Goal: Contribute content

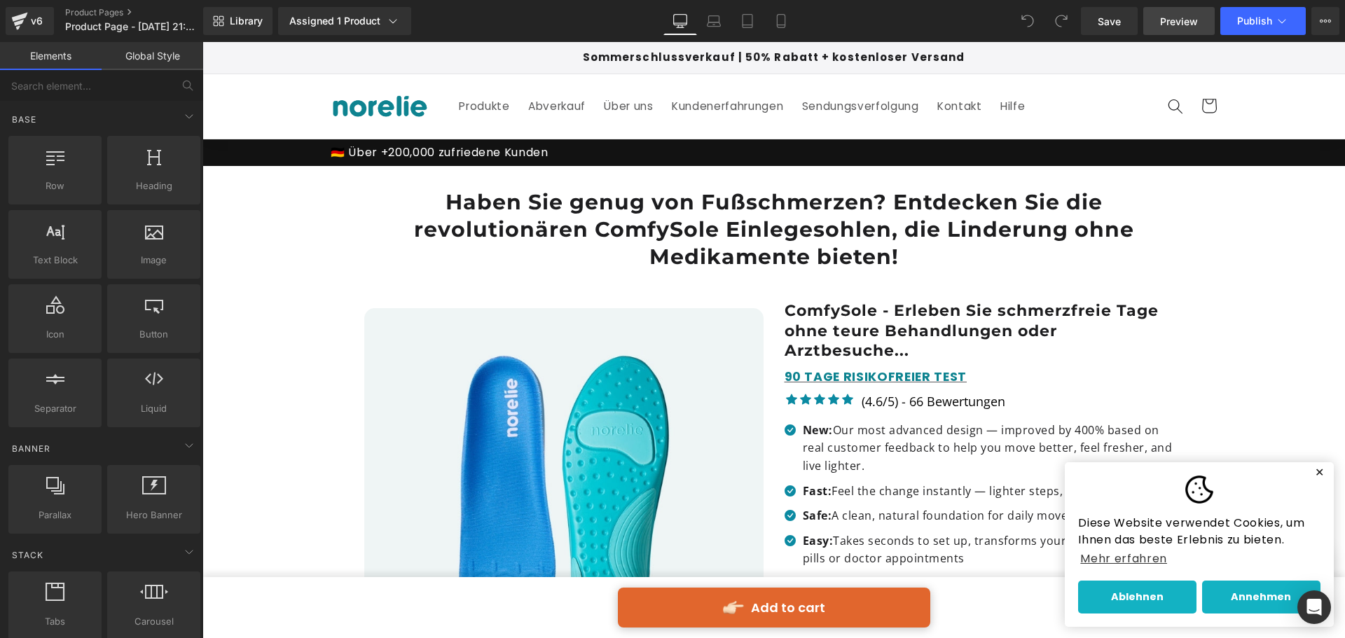
click at [1173, 14] on span "Preview" at bounding box center [1179, 21] width 38 height 15
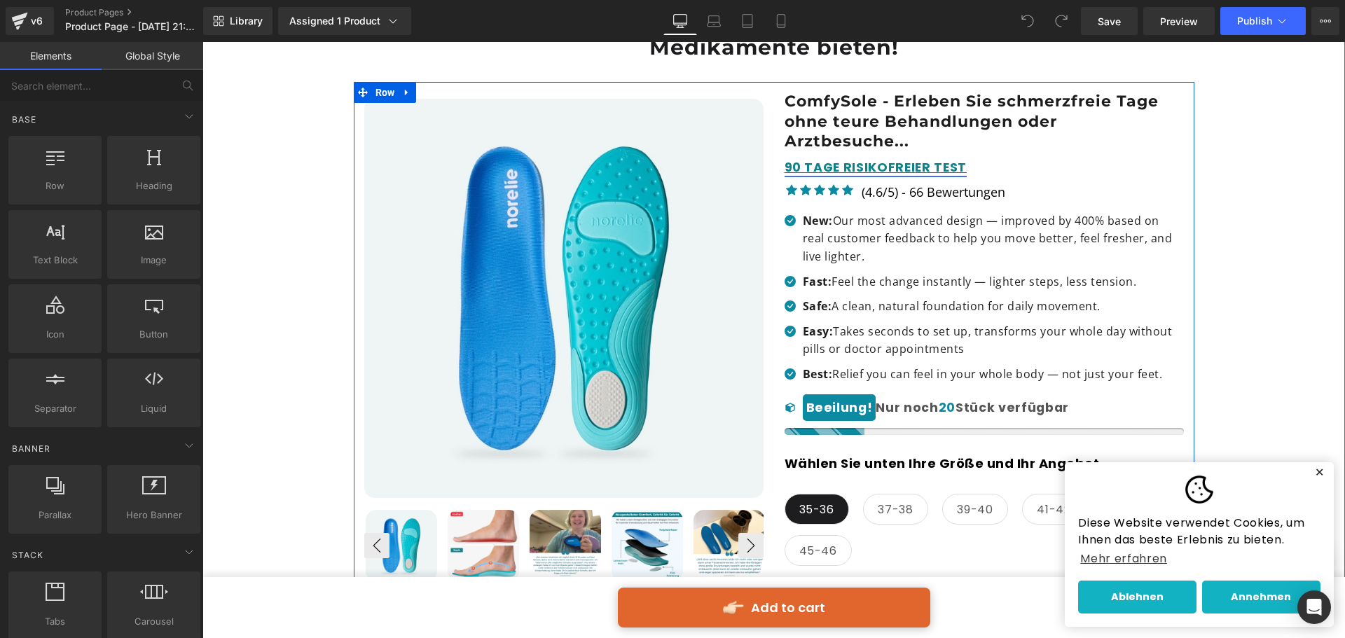
scroll to position [210, 0]
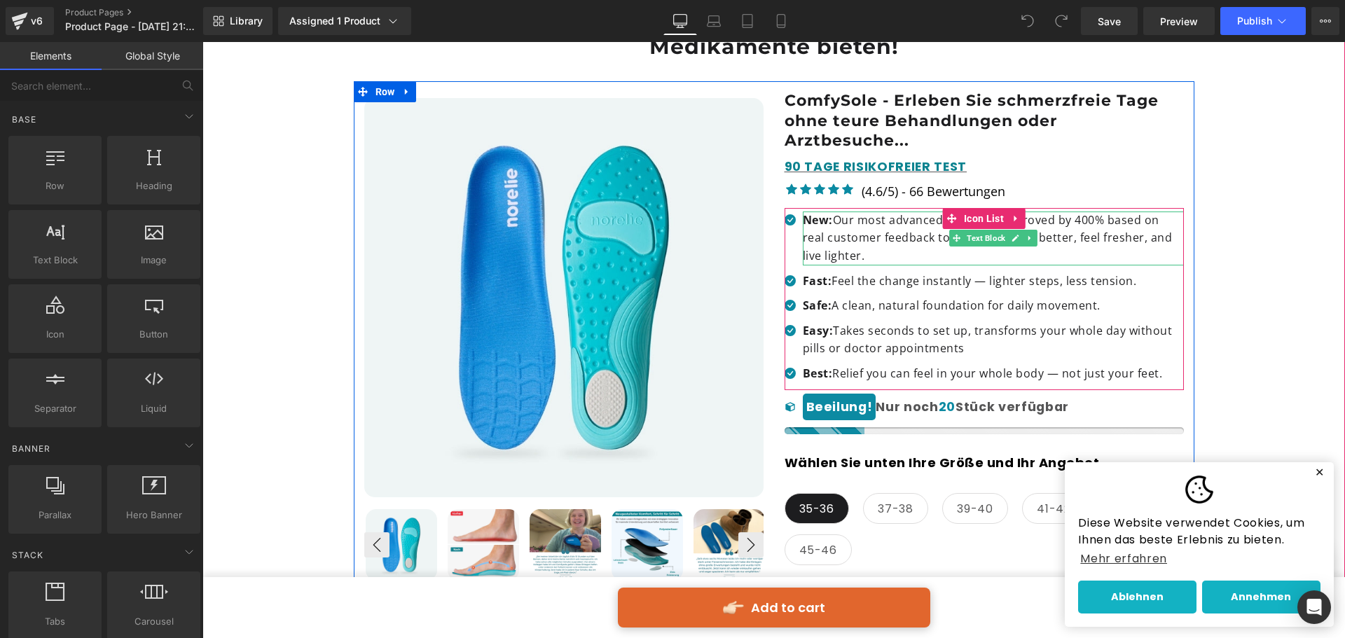
click at [857, 244] on p "New: Our most advanced design — improved by 400% based on real customer feedbac…" at bounding box center [993, 239] width 381 height 54
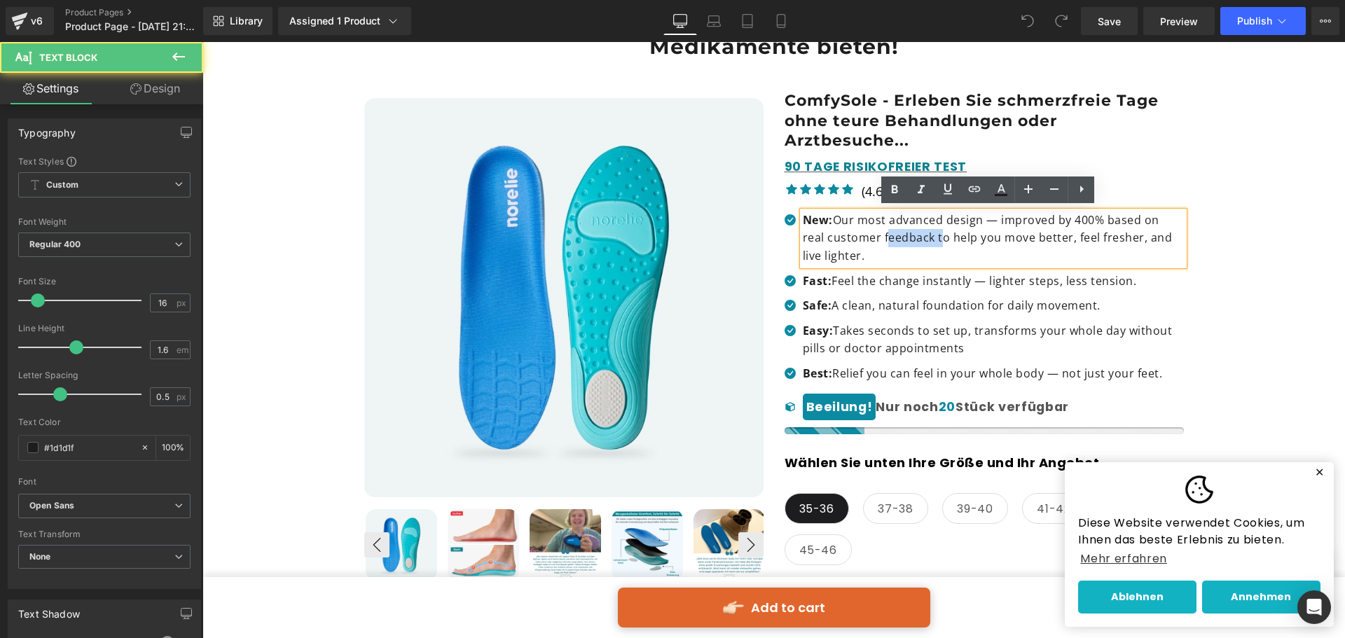
click at [853, 238] on p "New: Our most advanced design — improved by 400% based on real customer feedbac…" at bounding box center [993, 239] width 381 height 54
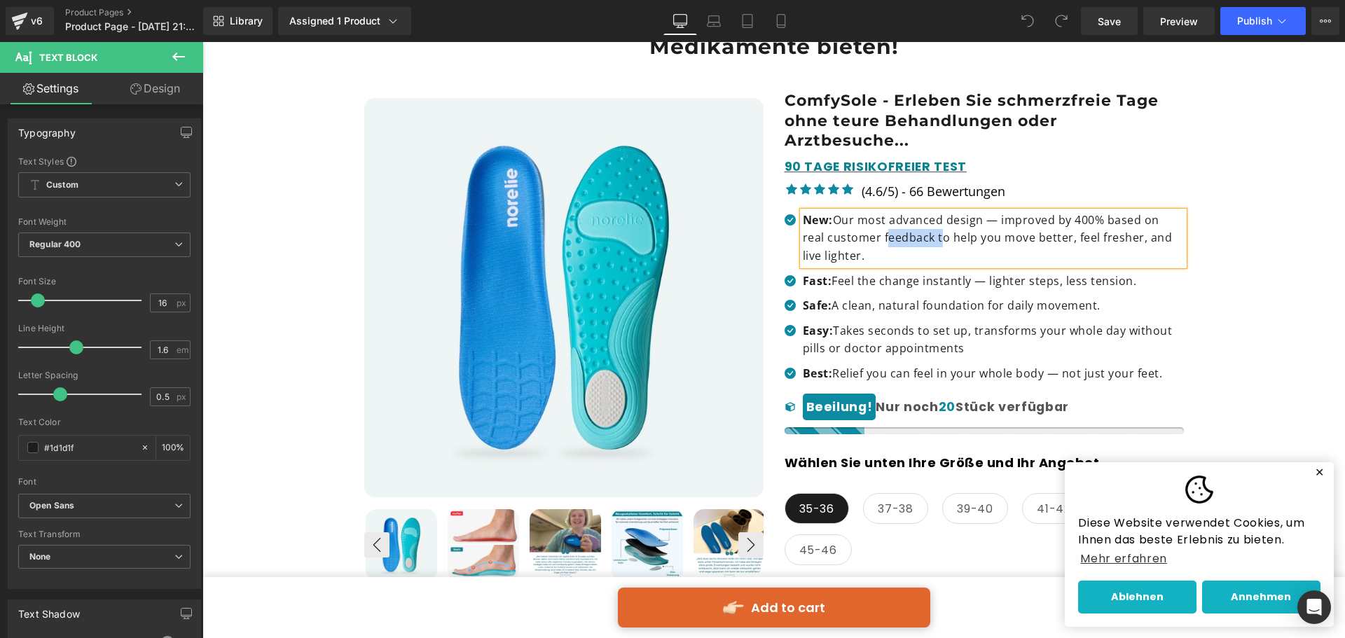
copy p "New: Our most advanced design — improved by 400% based on real customer feedbac…"
click at [835, 228] on p "New: Our most advanced design — improved by 400% based on real customer feedbac…" at bounding box center [993, 239] width 381 height 54
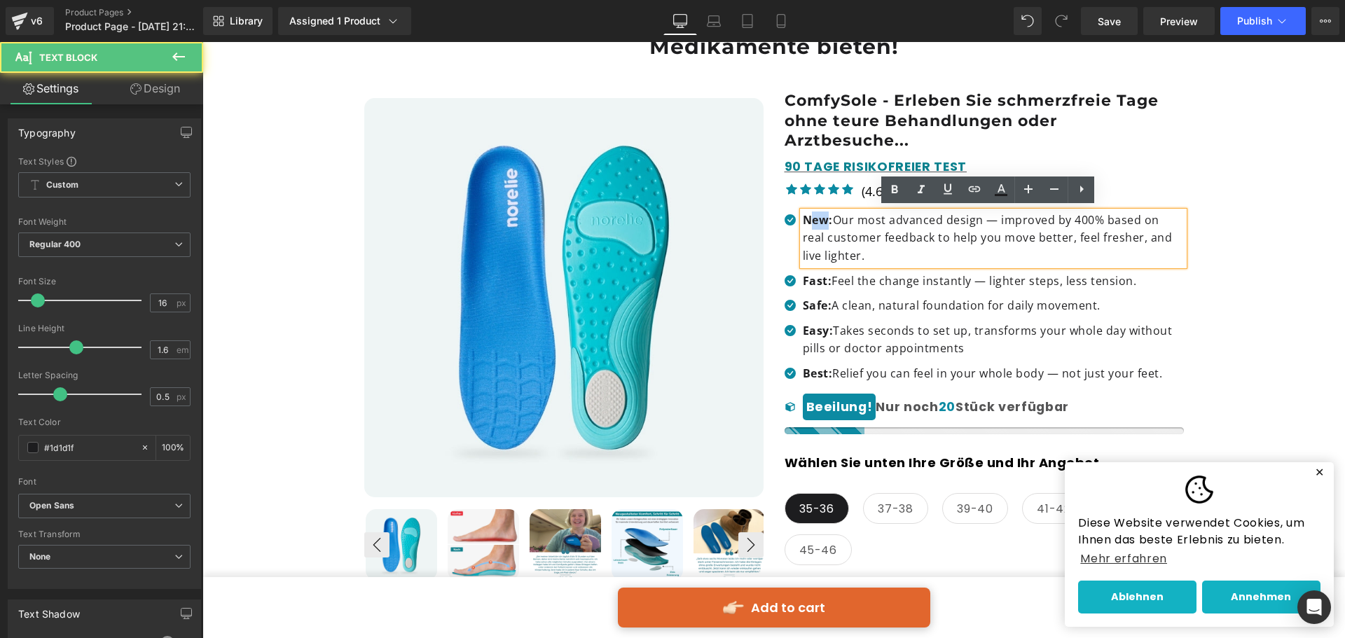
drag, startPoint x: 825, startPoint y: 217, endPoint x: 807, endPoint y: 222, distance: 18.9
click at [807, 222] on strong "New:" at bounding box center [818, 219] width 30 height 15
click at [823, 216] on strong "New:" at bounding box center [818, 219] width 30 height 15
drag, startPoint x: 826, startPoint y: 221, endPoint x: 798, endPoint y: 218, distance: 28.8
click at [803, 218] on strong "New:" at bounding box center [818, 219] width 30 height 15
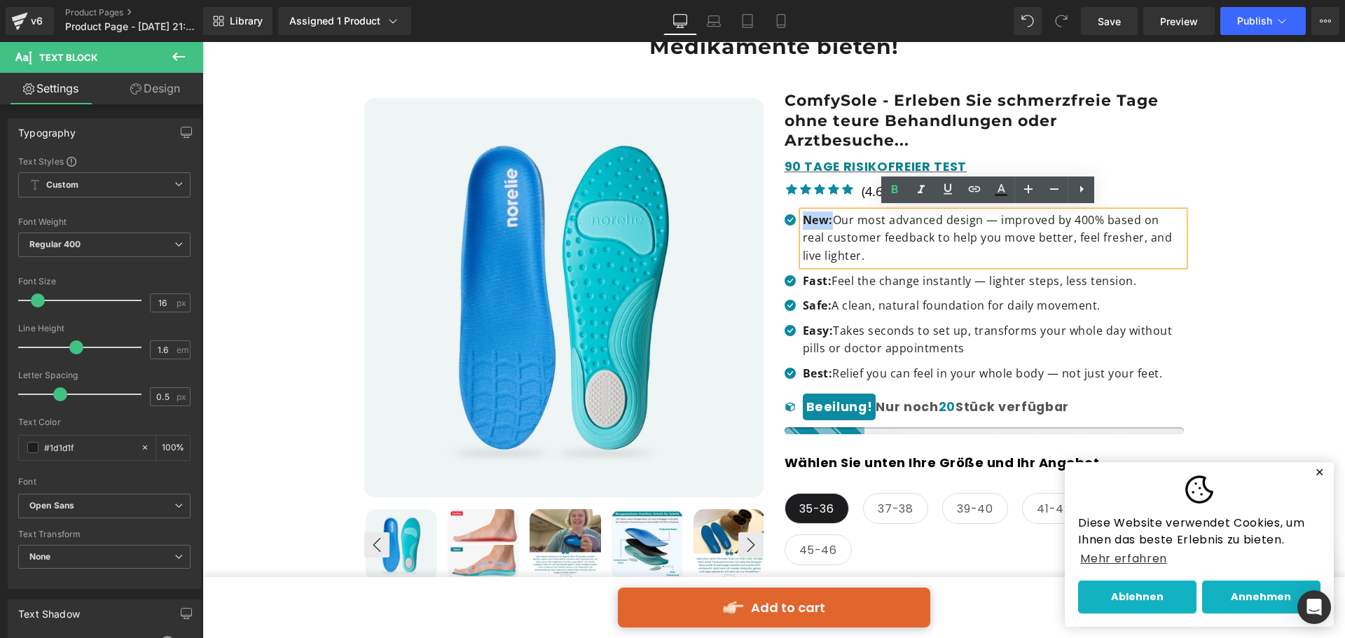
paste div
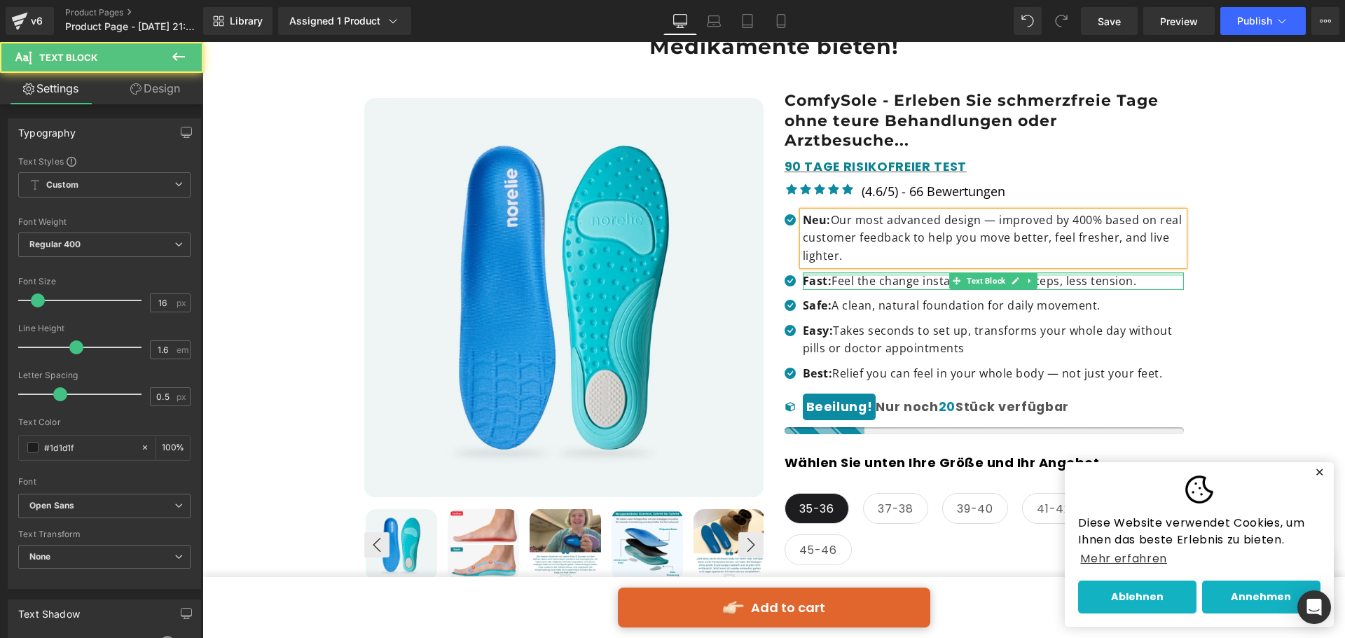
drag, startPoint x: 828, startPoint y: 219, endPoint x: 849, endPoint y: 270, distance: 54.4
click at [849, 270] on ul "Icon Neu: Our most advanced design — improved by 400% based on real customer fe…" at bounding box center [983, 301] width 399 height 179
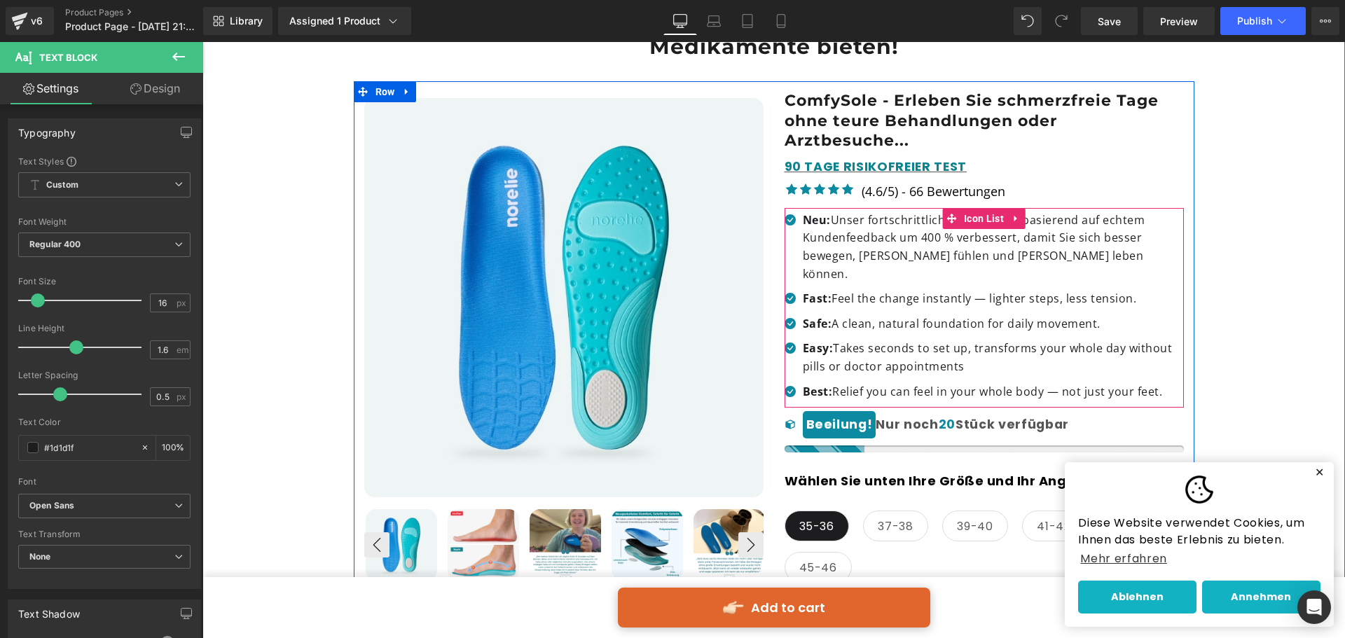
click at [202, 42] on div at bounding box center [202, 42] width 0 height 0
click at [829, 290] on p "Fast: Feel the change instantly — lighter steps, less tension." at bounding box center [993, 299] width 381 height 18
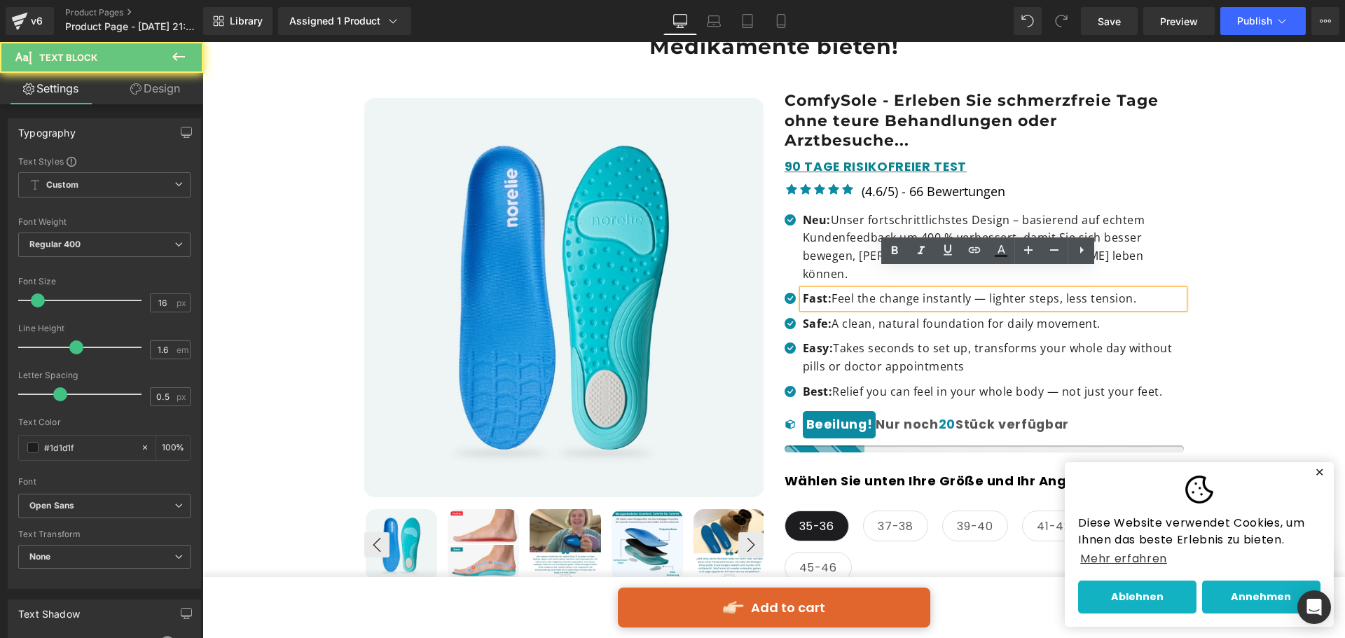
click at [836, 290] on p "Fast: Feel the change instantly — lighter steps, less tension." at bounding box center [993, 299] width 381 height 18
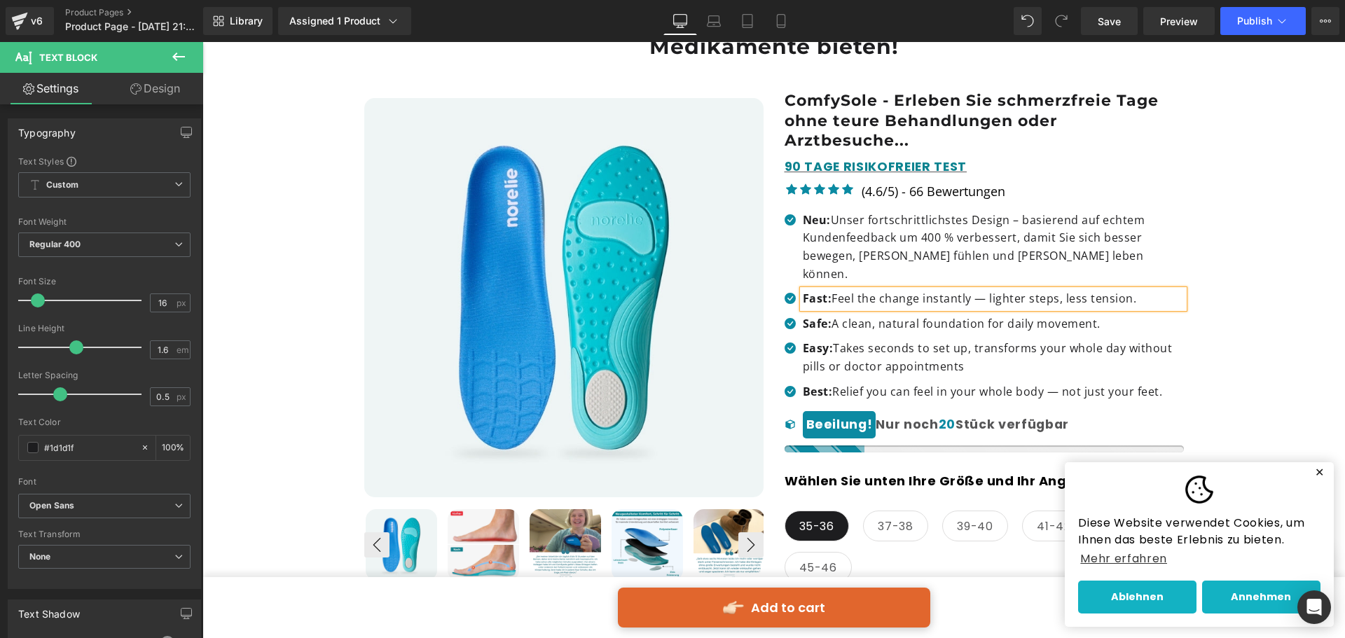
copy p "Fast: Feel the change instantly — lighter steps, less tension."
click at [817, 291] on strong "Fast:" at bounding box center [817, 298] width 29 height 15
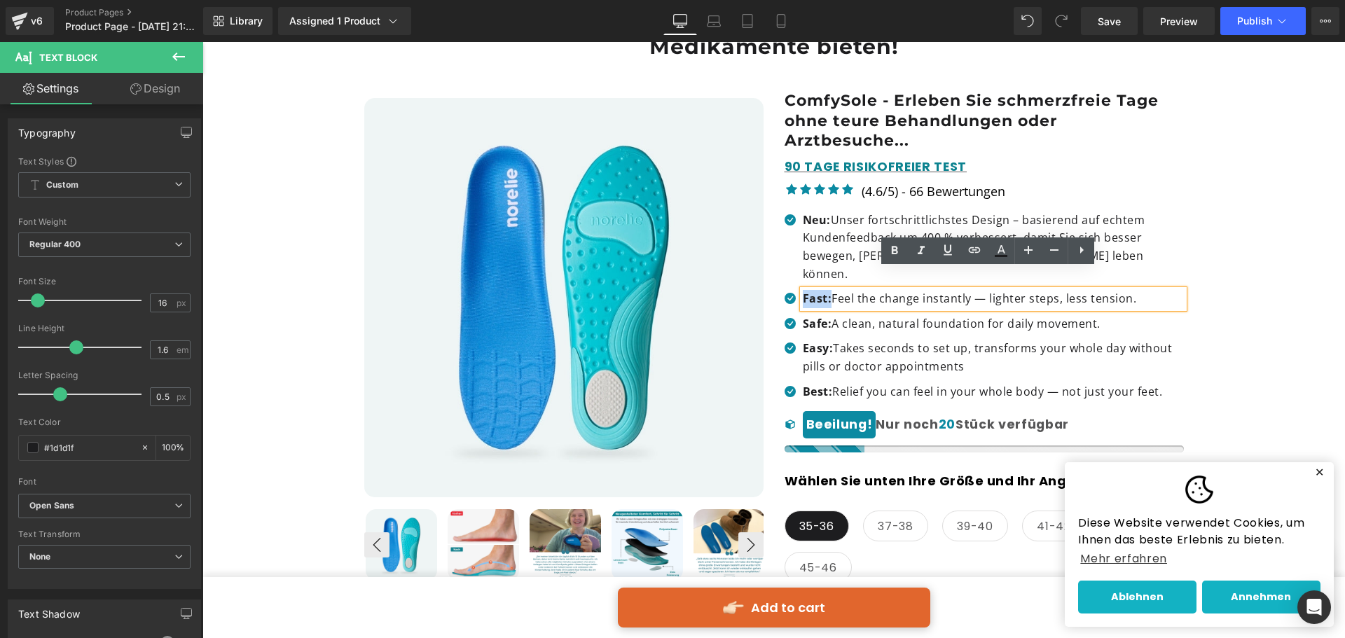
drag, startPoint x: 825, startPoint y: 279, endPoint x: 798, endPoint y: 280, distance: 26.6
click at [803, 290] on p "Fast: Feel the change instantly — lighter steps, less tension." at bounding box center [993, 299] width 381 height 18
paste div
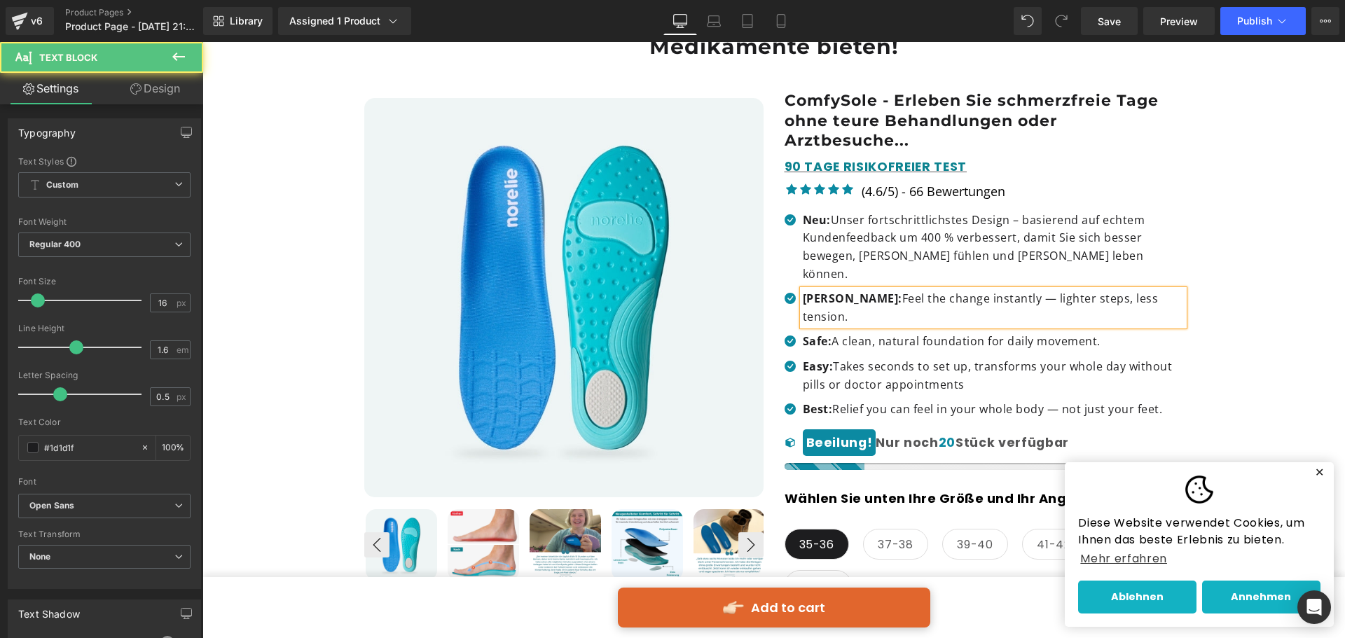
drag, startPoint x: 847, startPoint y: 280, endPoint x: 1155, endPoint y: 291, distance: 307.6
click at [1155, 291] on div "[PERSON_NAME]: Feel the change instantly — lighter steps, less tension." at bounding box center [993, 308] width 381 height 36
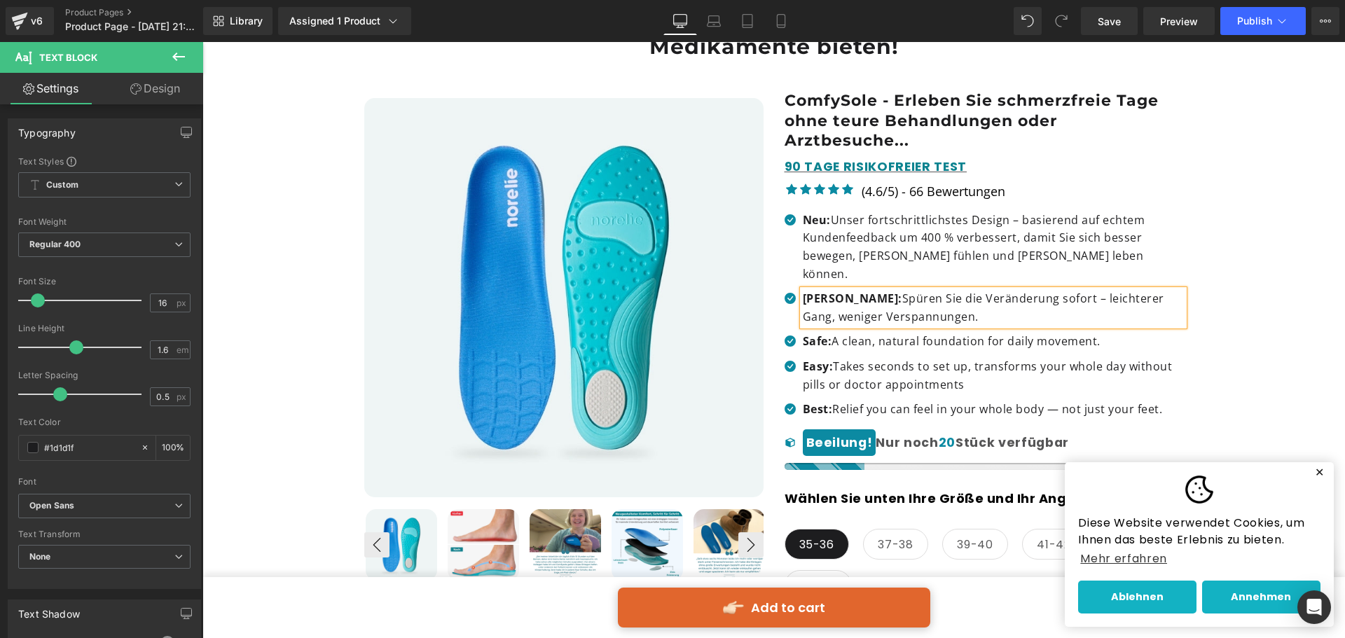
click at [830, 333] on p "Safe: A clean, natural foundation for daily movement." at bounding box center [993, 342] width 381 height 18
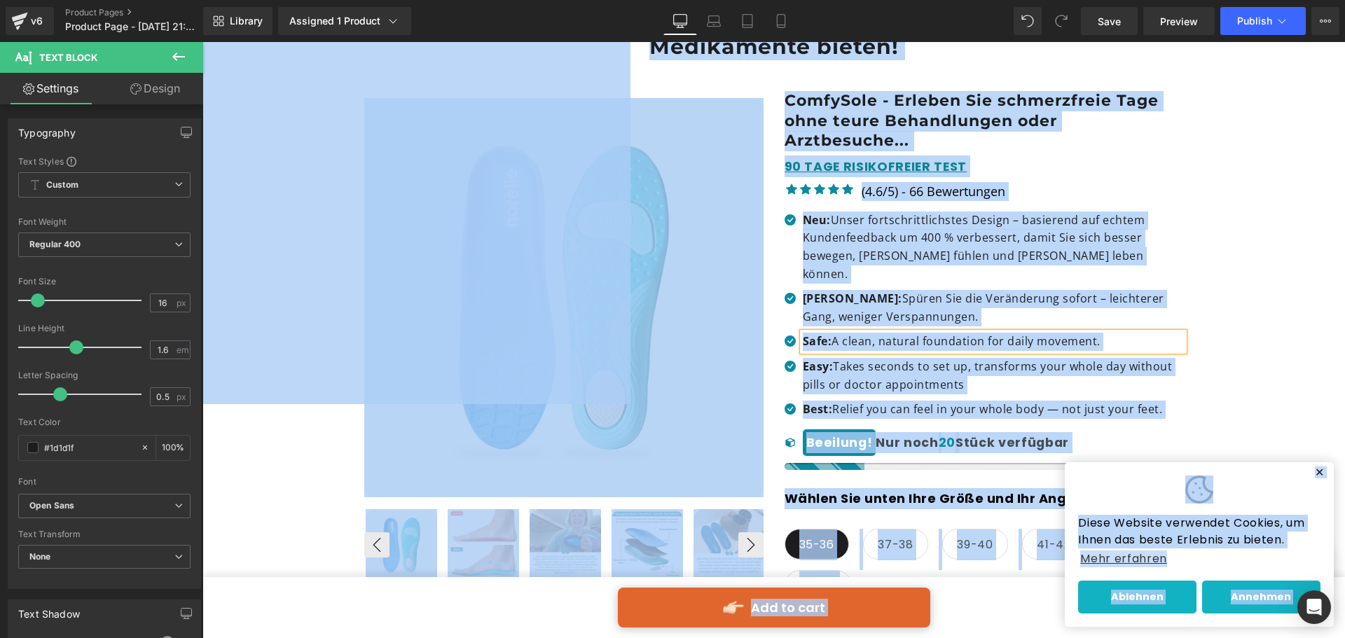
click at [830, 333] on p "Safe: A clean, natural foundation for daily movement." at bounding box center [993, 342] width 381 height 18
copy p "Safe: A clean, natural foundation for daily movement."
click at [837, 333] on p "Safe: A clean, natural foundation for daily movement." at bounding box center [993, 342] width 381 height 18
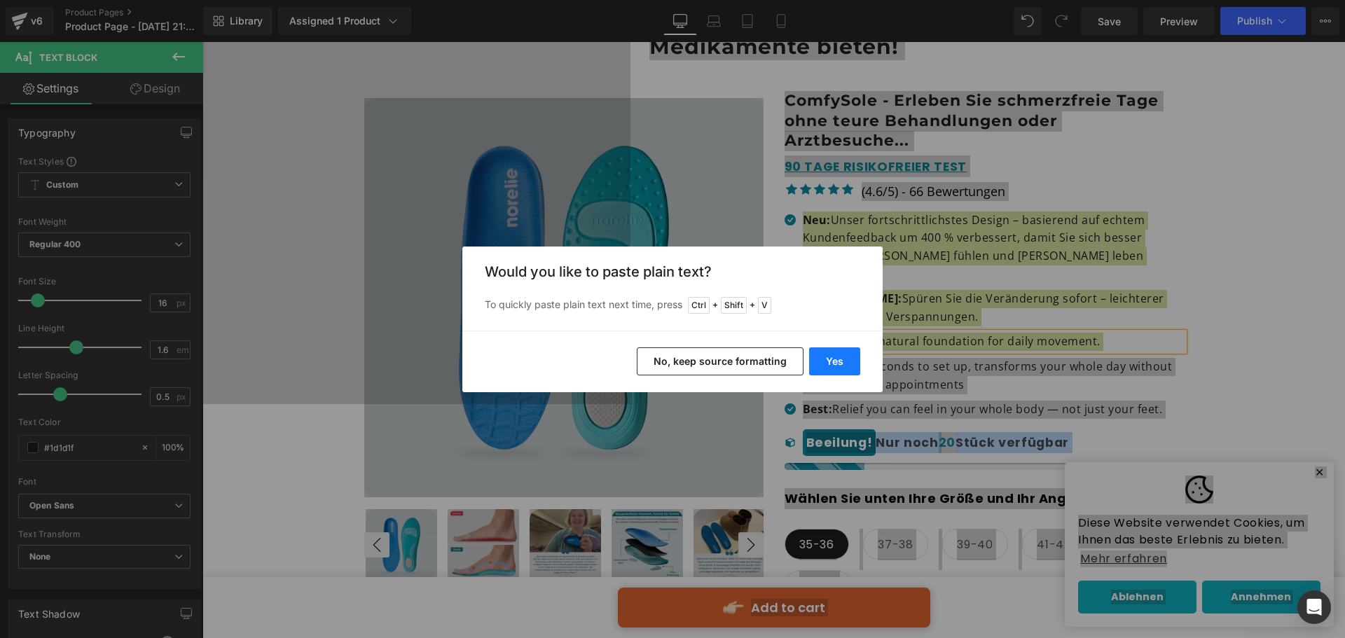
click at [828, 365] on button "Yes" at bounding box center [834, 361] width 51 height 28
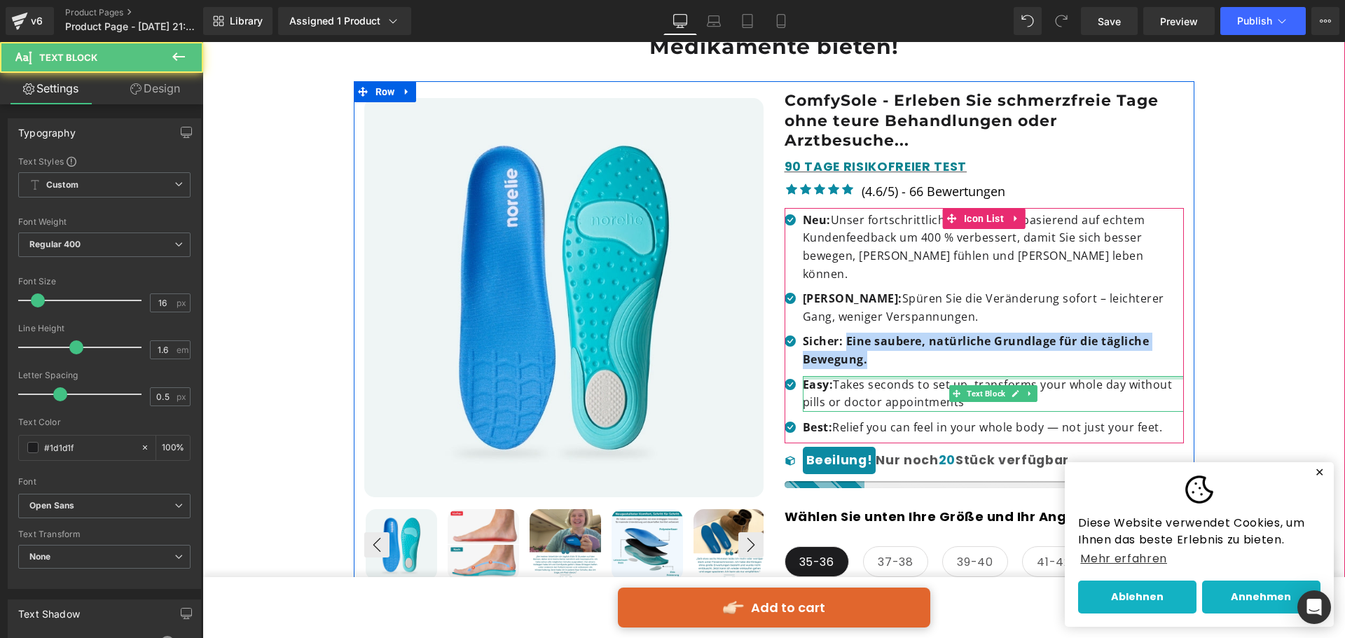
drag, startPoint x: 840, startPoint y: 321, endPoint x: 897, endPoint y: 356, distance: 66.9
click at [897, 356] on ul "Icon Neu: Unser fortschrittlichstes Design – basierend auf echtem Kundenfeedbac…" at bounding box center [983, 328] width 399 height 233
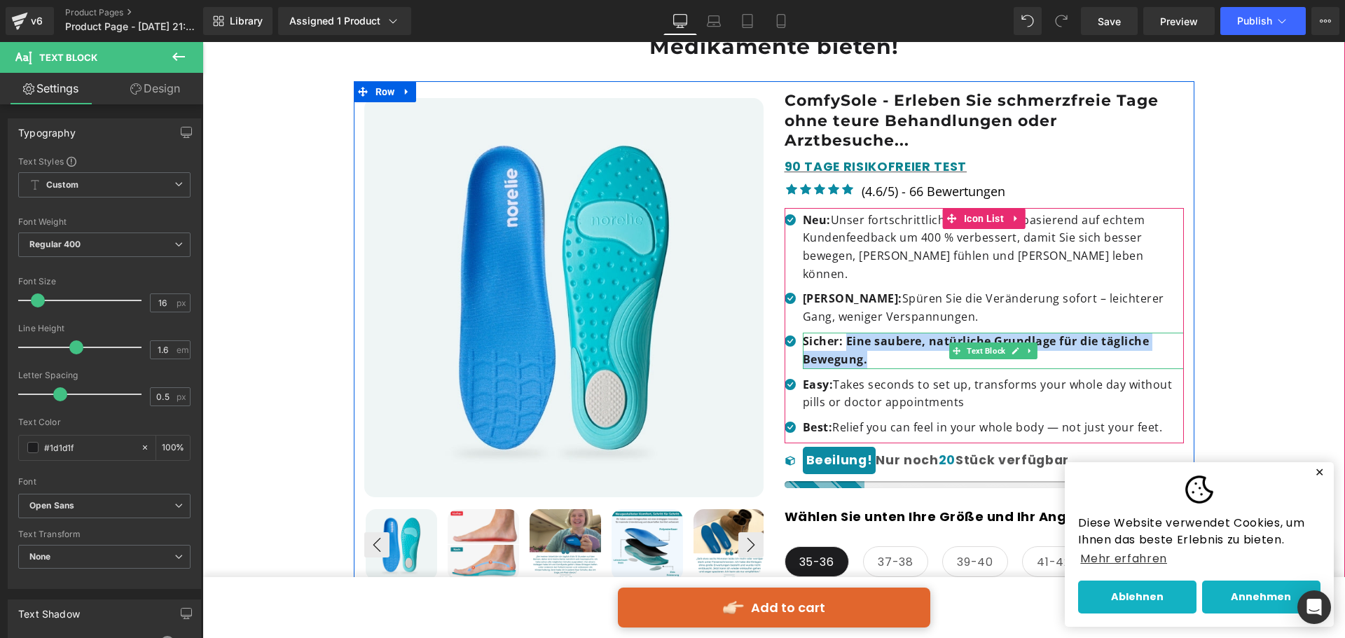
click at [873, 333] on p "Sicher: Eine saubere, natürliche Grundlage für die tägliche Bewegung." at bounding box center [993, 351] width 381 height 36
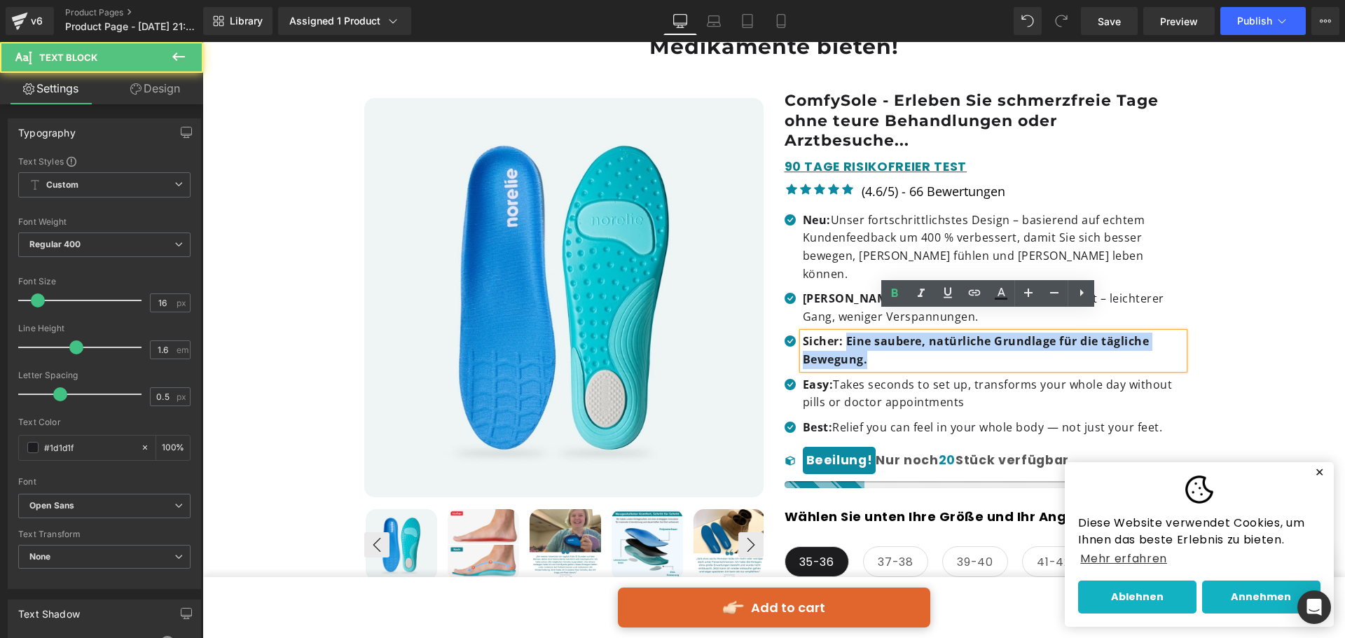
drag, startPoint x: 840, startPoint y: 319, endPoint x: 878, endPoint y: 343, distance: 44.7
click at [878, 343] on p "Sicher: Eine saubere, natürliche Grundlage für die tägliche Bewegung." at bounding box center [993, 351] width 381 height 36
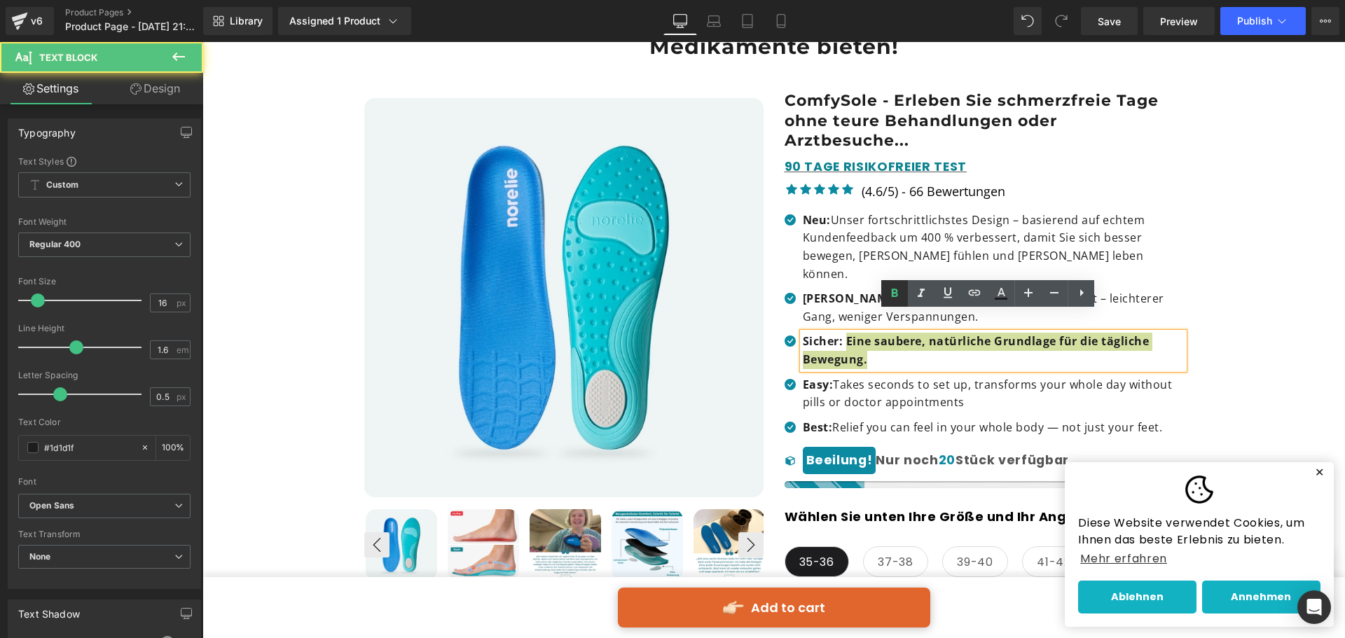
click at [898, 291] on icon at bounding box center [894, 293] width 17 height 17
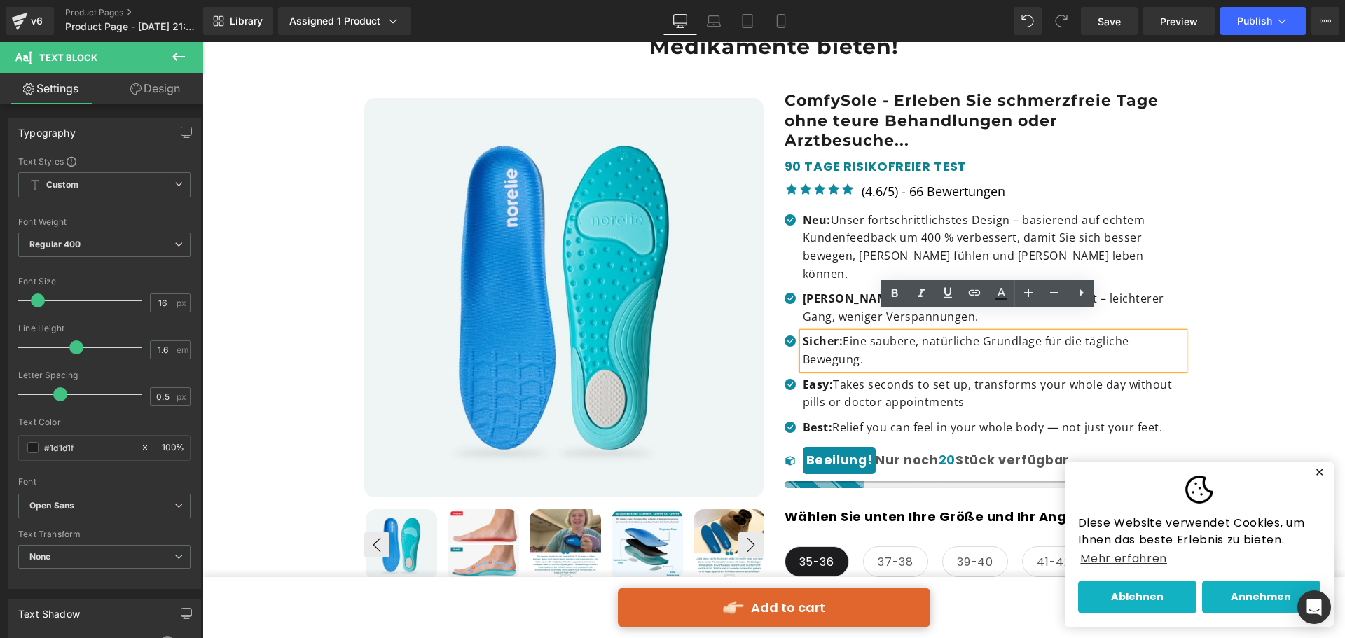
click at [909, 335] on p "Sicher: Eine saubere, natürliche Grundlage für die tägliche Bewegung." at bounding box center [993, 351] width 381 height 36
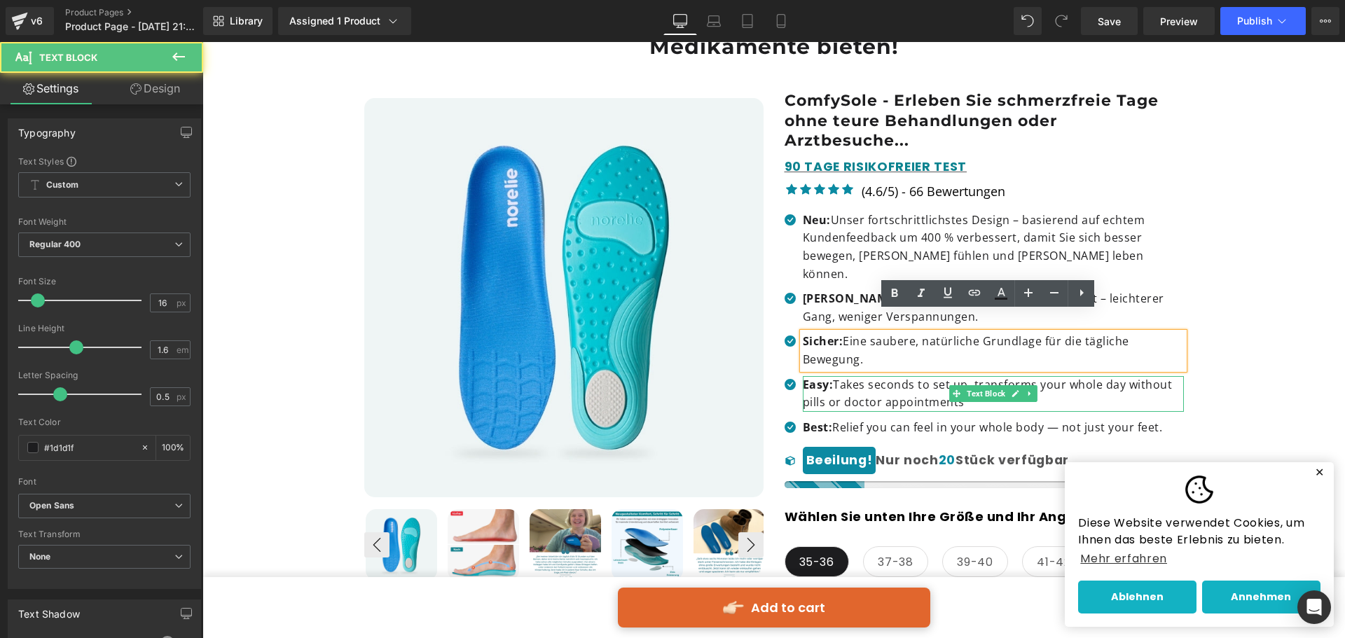
click at [903, 376] on p "Easy: Takes seconds to set up, transforms your whole day without pills or docto…" at bounding box center [993, 394] width 381 height 36
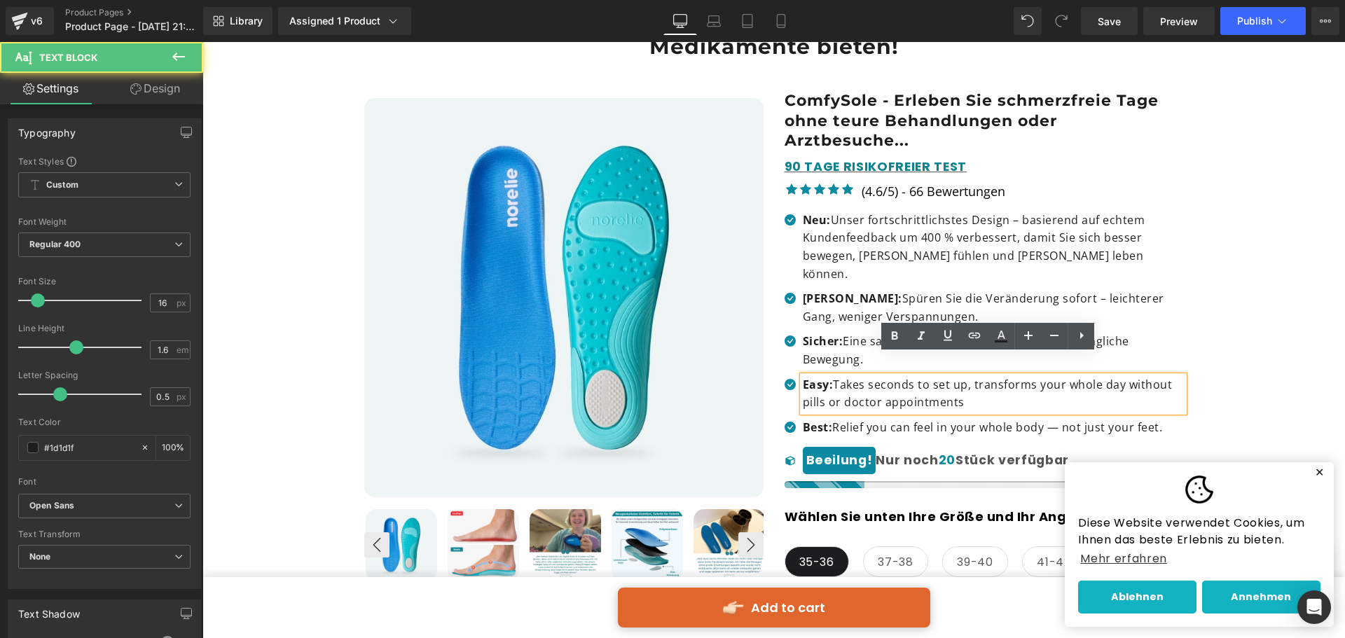
click at [896, 376] on p "Easy: Takes seconds to set up, transforms your whole day without pills or docto…" at bounding box center [993, 394] width 381 height 36
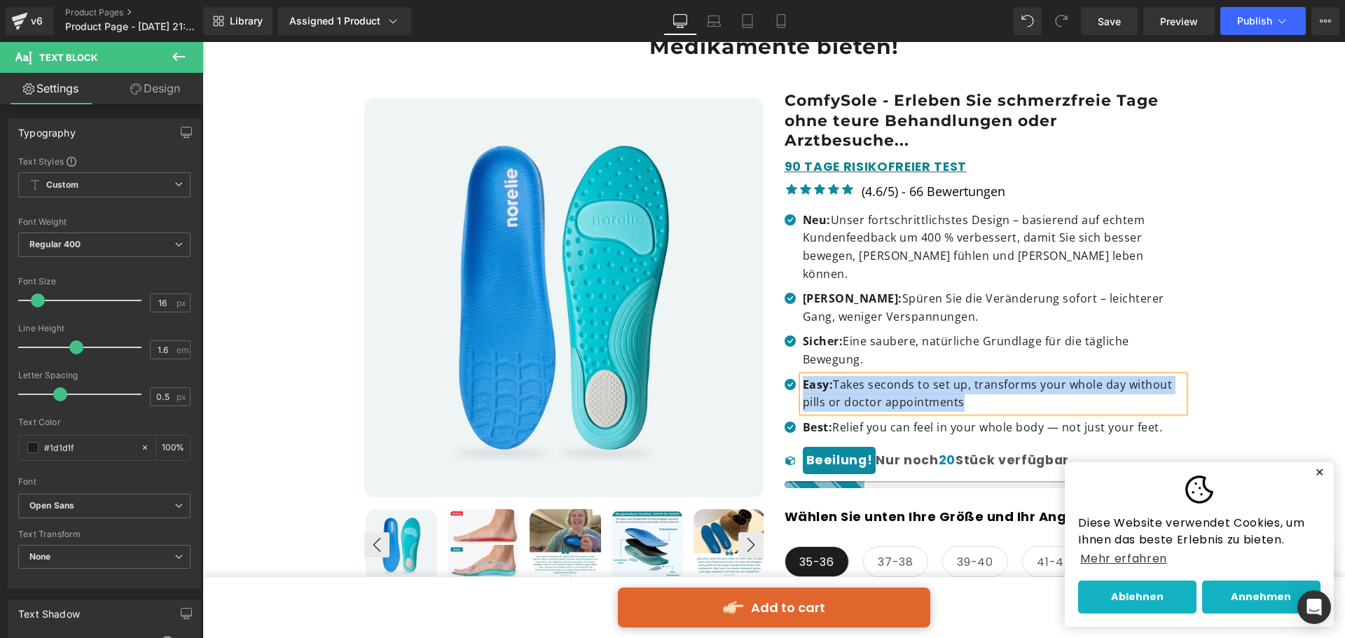
copy p "Easy: Takes seconds to set up, transforms your whole day without pills or docto…"
click at [888, 419] on p "Best: Relief you can feel in your whole body — not just your feet." at bounding box center [993, 428] width 381 height 18
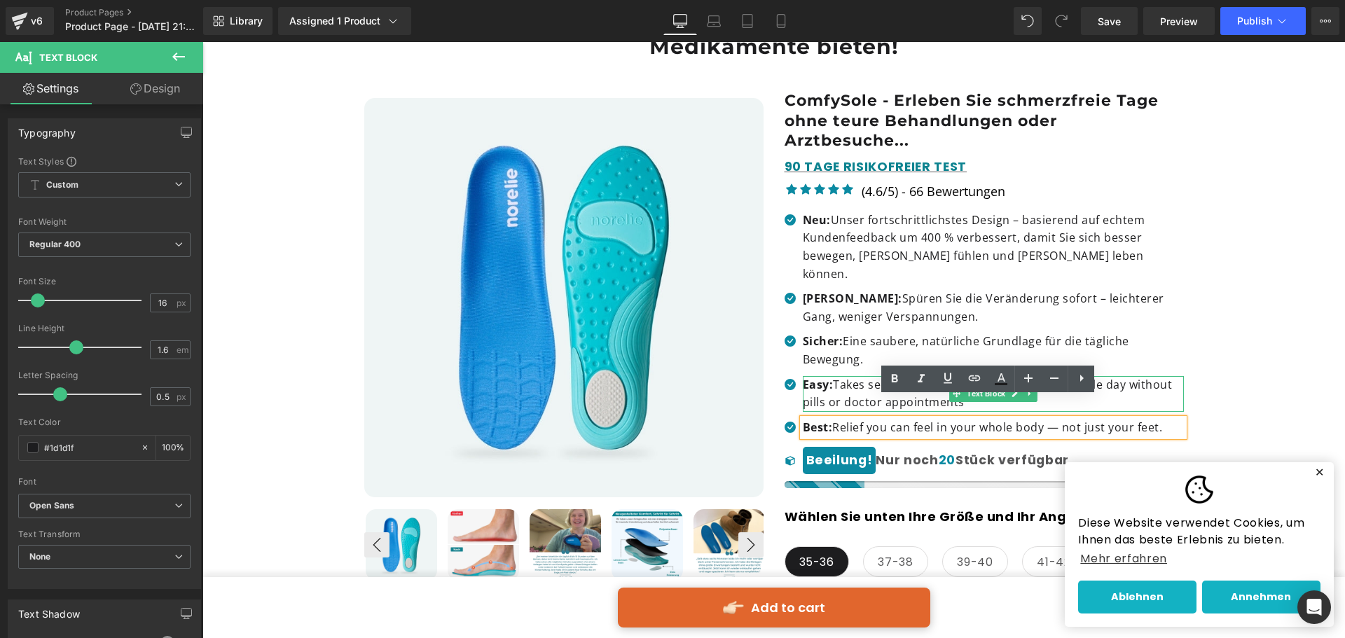
click at [864, 376] on p "Easy: Takes seconds to set up, transforms your whole day without pills or docto…" at bounding box center [993, 394] width 381 height 36
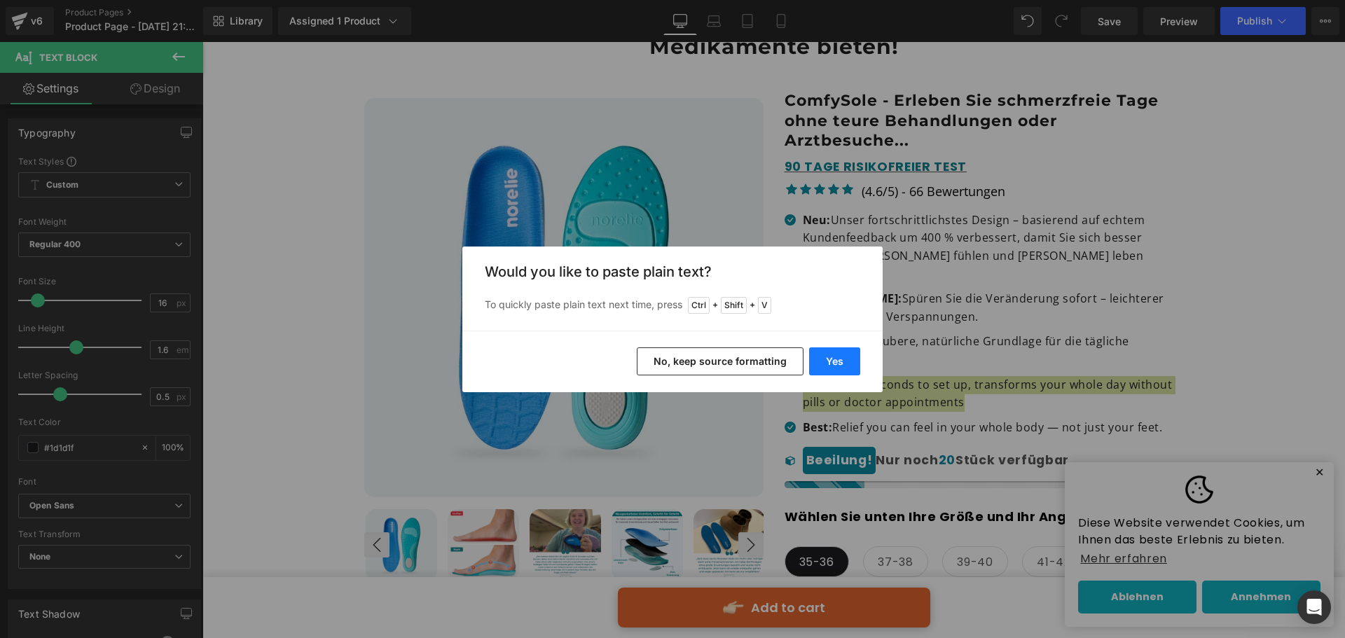
click at [835, 366] on button "Yes" at bounding box center [834, 361] width 51 height 28
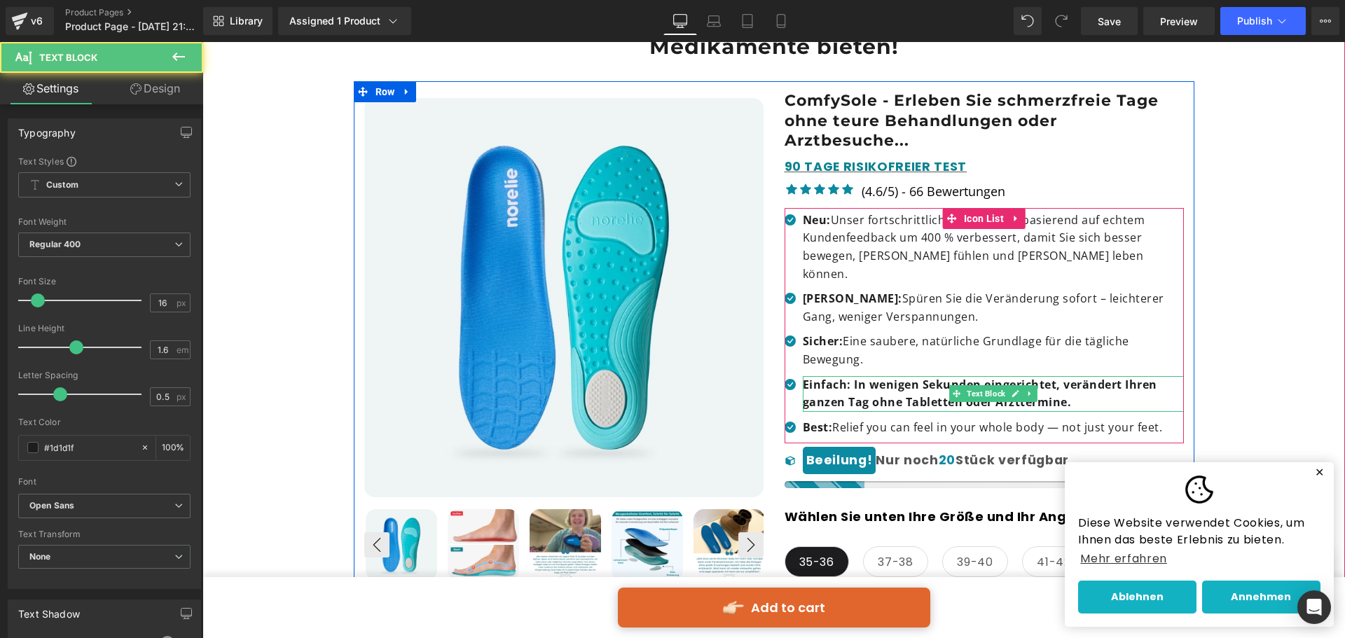
click at [853, 377] on b "Einfach: In wenigen Sekunden eingerichtet, verändert Ihren ganzen Tag ohne Tabl…" at bounding box center [980, 394] width 354 height 34
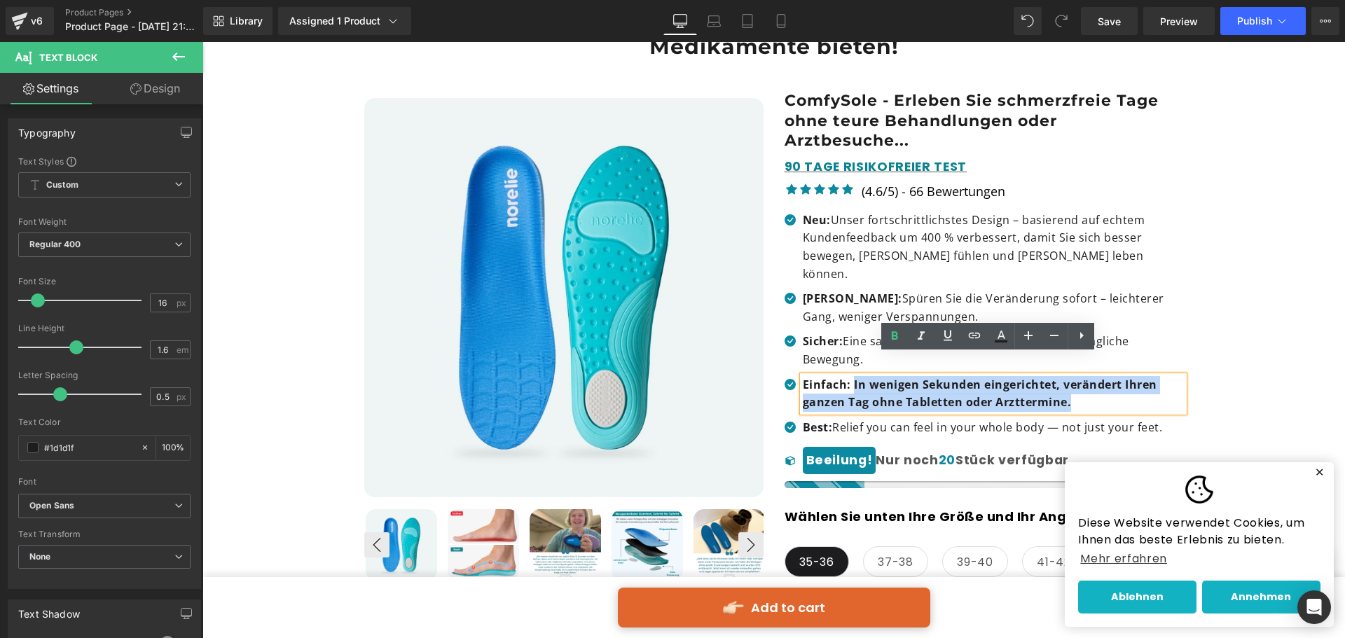
drag, startPoint x: 846, startPoint y: 363, endPoint x: 1072, endPoint y: 375, distance: 225.8
click at [1072, 376] on p "Einfach: In wenigen Sekunden eingerichtet, verändert Ihren ganzen Tag ohne Tabl…" at bounding box center [993, 394] width 381 height 36
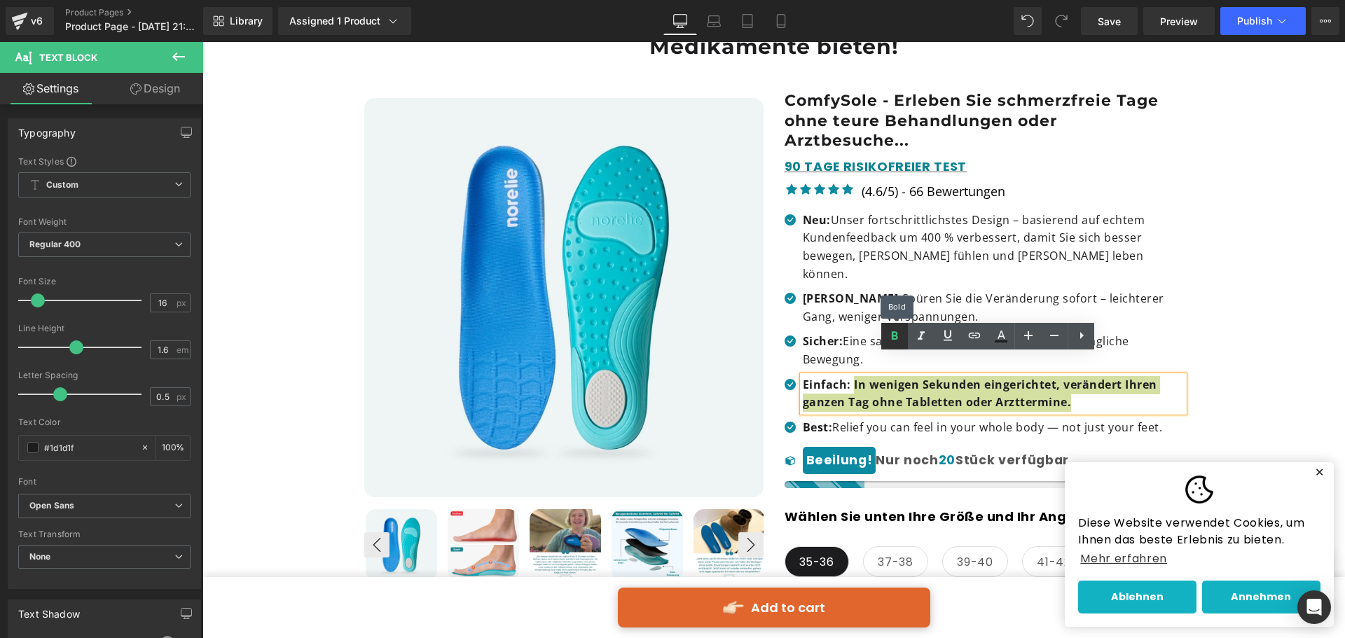
click at [903, 340] on link at bounding box center [894, 336] width 27 height 27
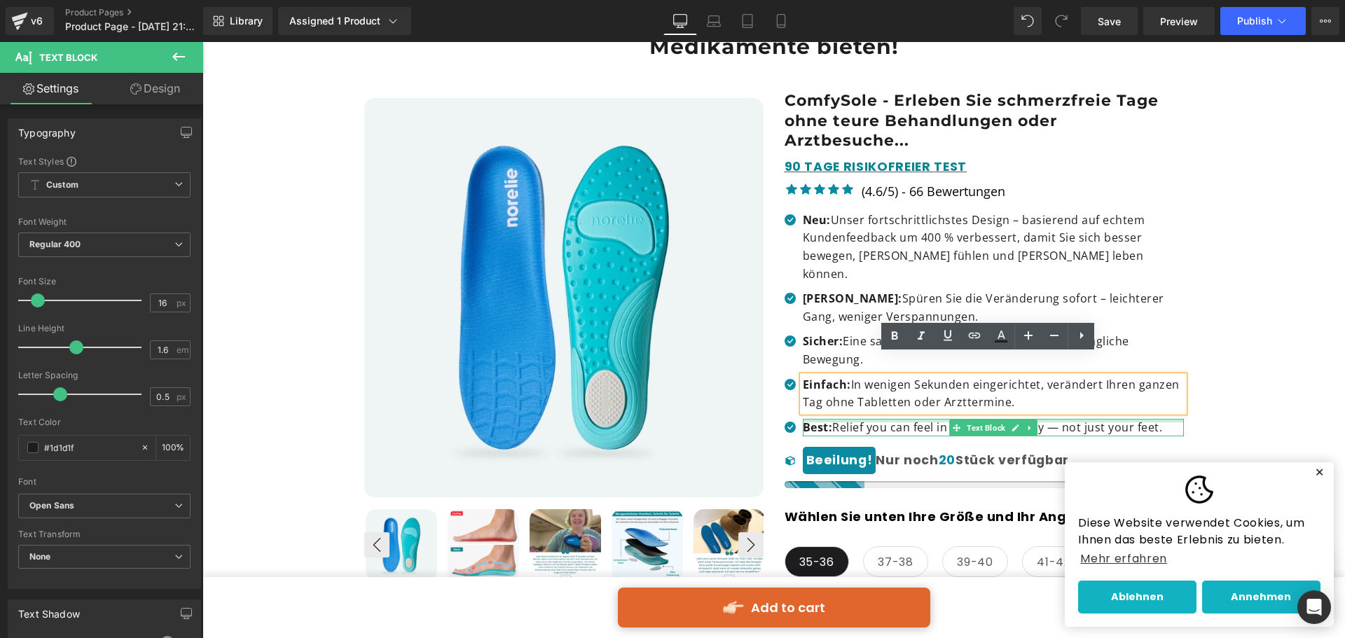
click at [889, 419] on div at bounding box center [993, 421] width 381 height 4
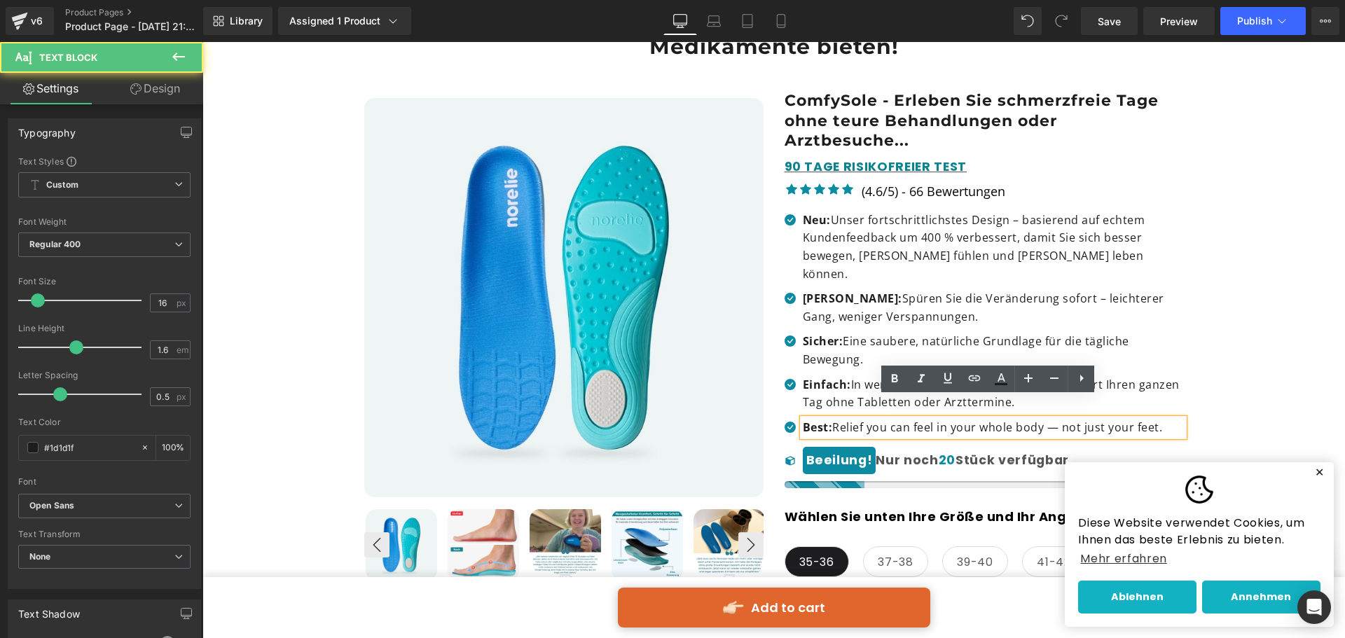
click at [889, 419] on p "Best: Relief you can feel in your whole body — not just your feet." at bounding box center [993, 428] width 381 height 18
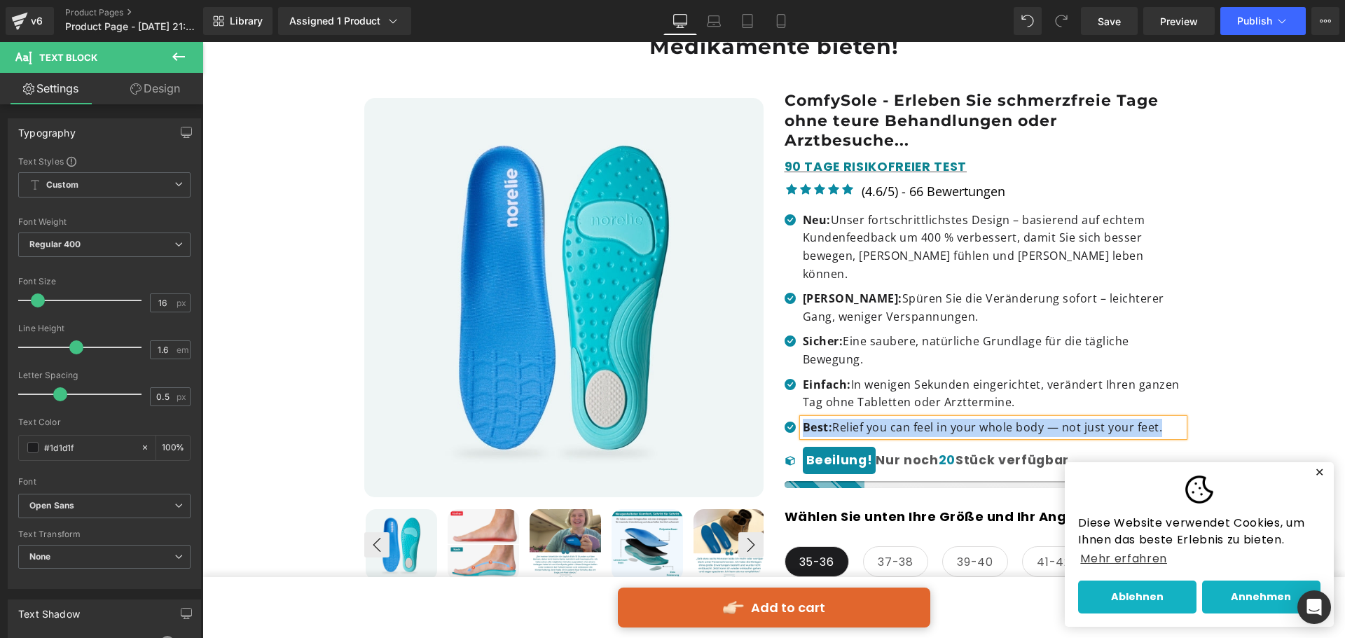
copy p "Best: Relief you can feel in your whole body — not just your feet."
click at [847, 419] on p "Best: Relief you can feel in your whole body — not just your feet." at bounding box center [993, 428] width 381 height 18
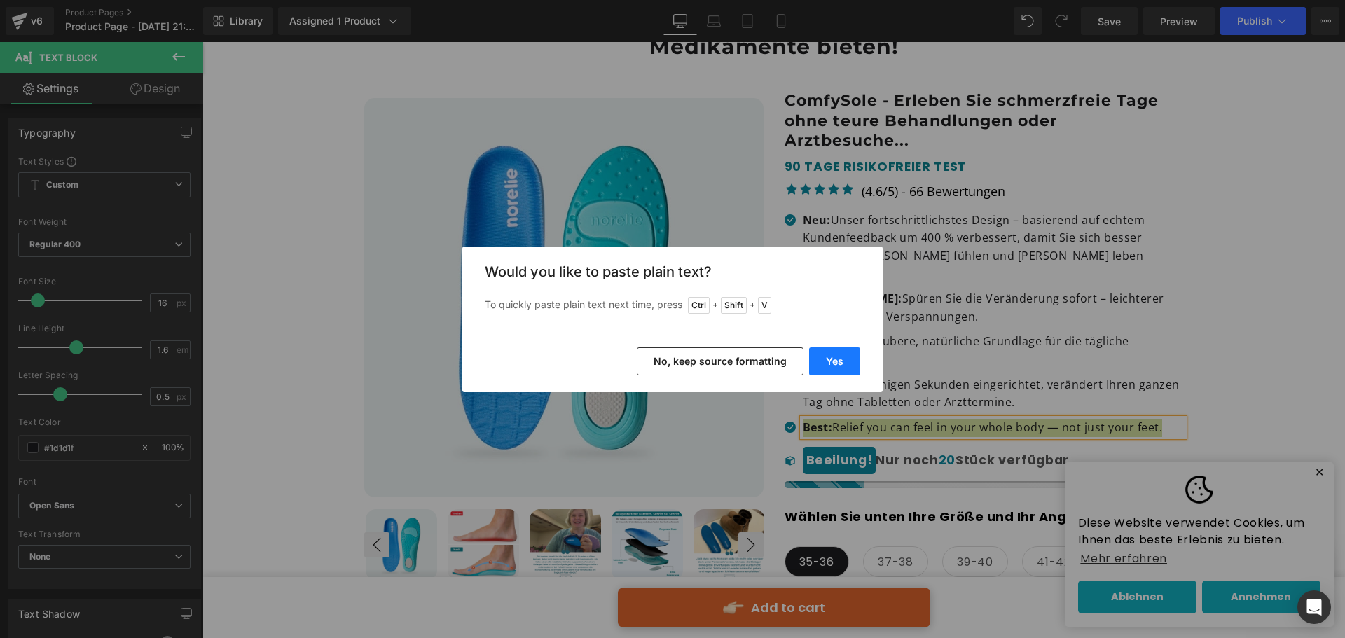
click at [835, 364] on button "Yes" at bounding box center [834, 361] width 51 height 28
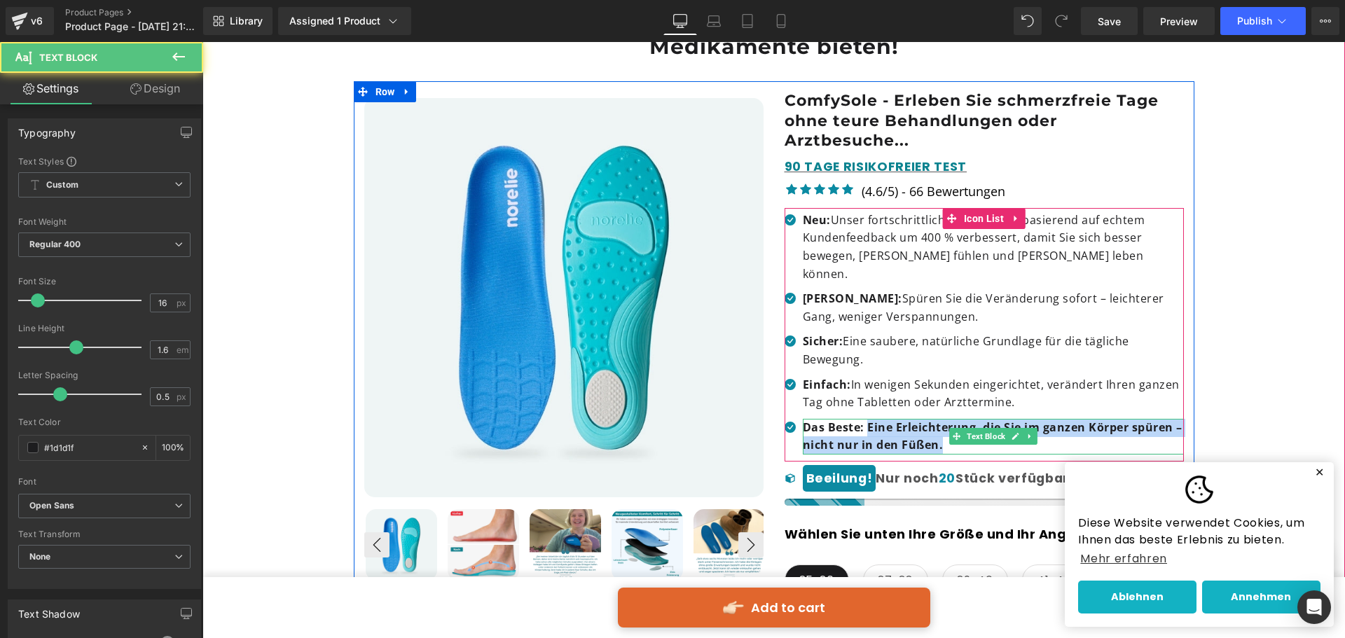
drag, startPoint x: 863, startPoint y: 406, endPoint x: 940, endPoint y: 423, distance: 78.8
click at [940, 423] on p "Das Beste: Eine Erleichterung, die Sie im ganzen Körper spüren – nicht nur in d…" at bounding box center [993, 437] width 381 height 36
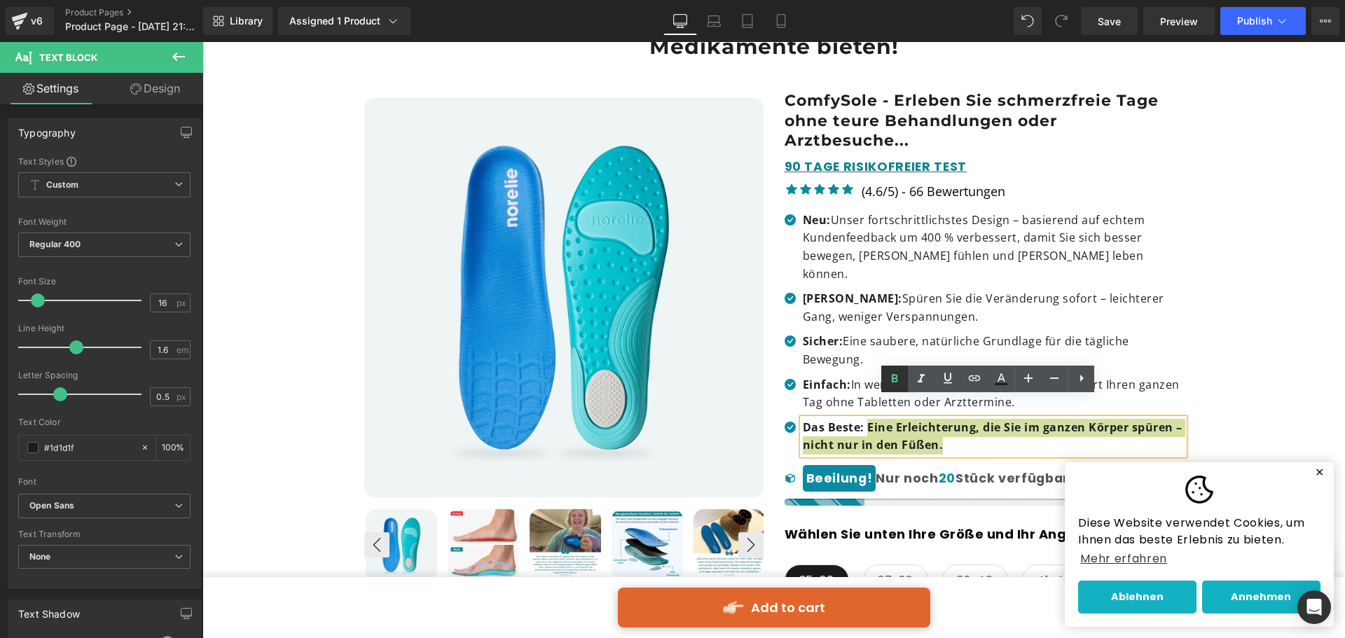
click at [892, 380] on icon at bounding box center [895, 379] width 6 height 8
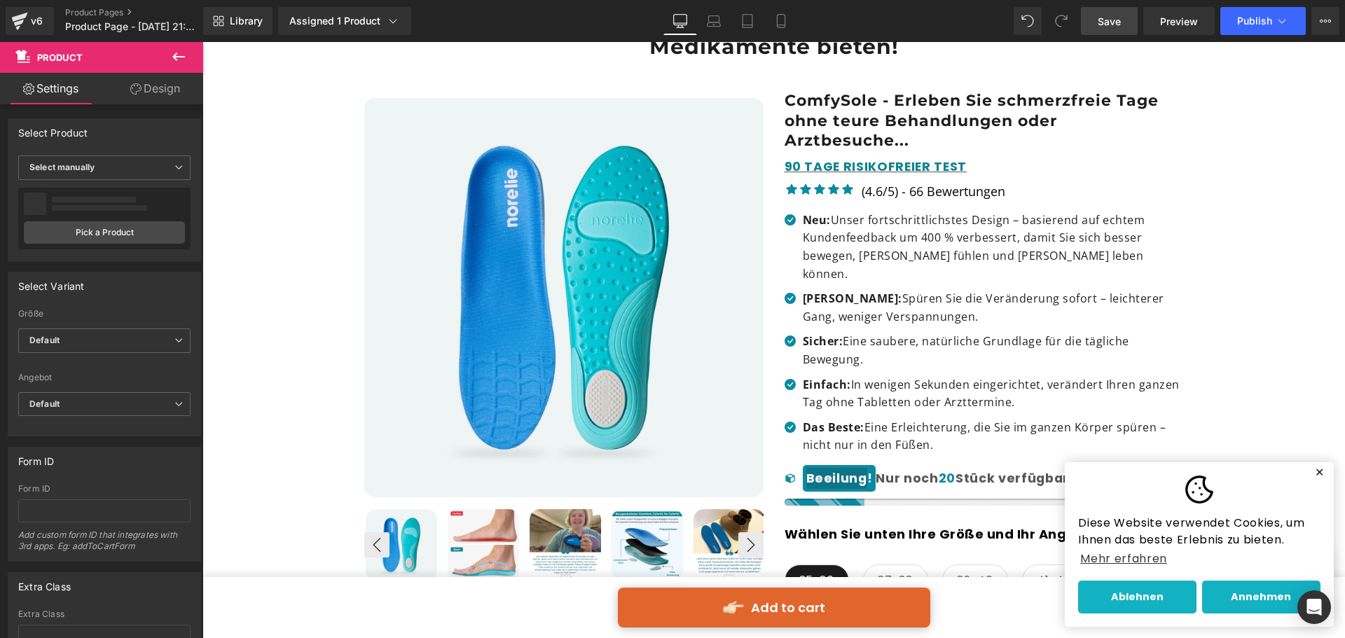
click at [1124, 21] on link "Save" at bounding box center [1109, 21] width 57 height 28
